Goal: Task Accomplishment & Management: Use online tool/utility

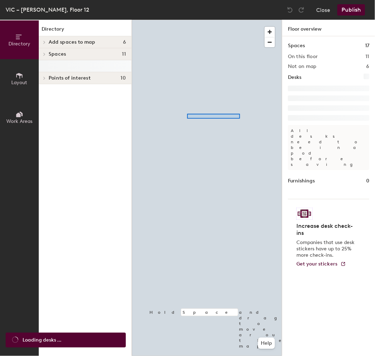
click at [187, 20] on div at bounding box center [207, 20] width 150 height 0
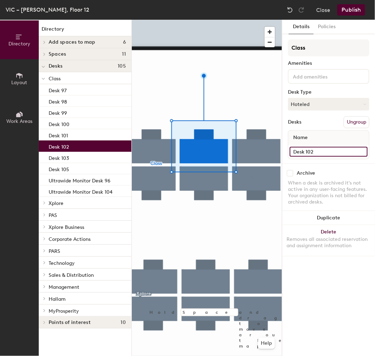
click at [331, 148] on input "Desk 102" at bounding box center [328, 152] width 78 height 10
click at [329, 149] on input "Desk 102" at bounding box center [328, 152] width 78 height 10
type input "Desk 102"
click at [327, 8] on button "Close" at bounding box center [323, 9] width 14 height 11
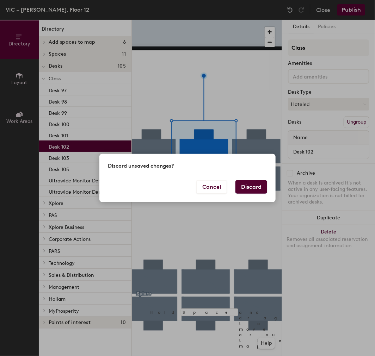
click at [251, 184] on button "Discard" at bounding box center [251, 186] width 32 height 13
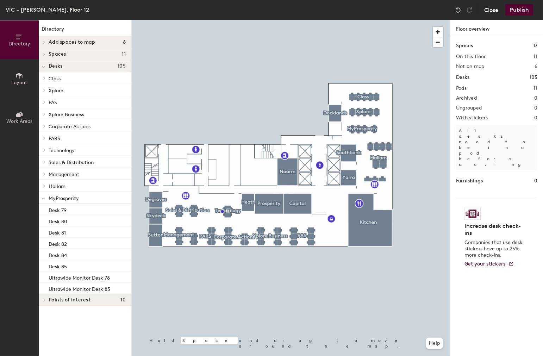
click at [491, 10] on button "Close" at bounding box center [491, 9] width 14 height 11
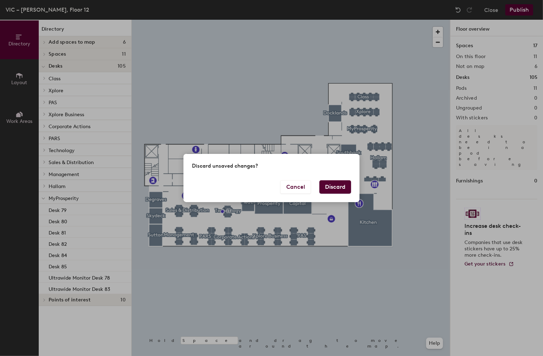
click at [342, 182] on button "Discard" at bounding box center [335, 186] width 32 height 13
